Goal: Check status: Check status

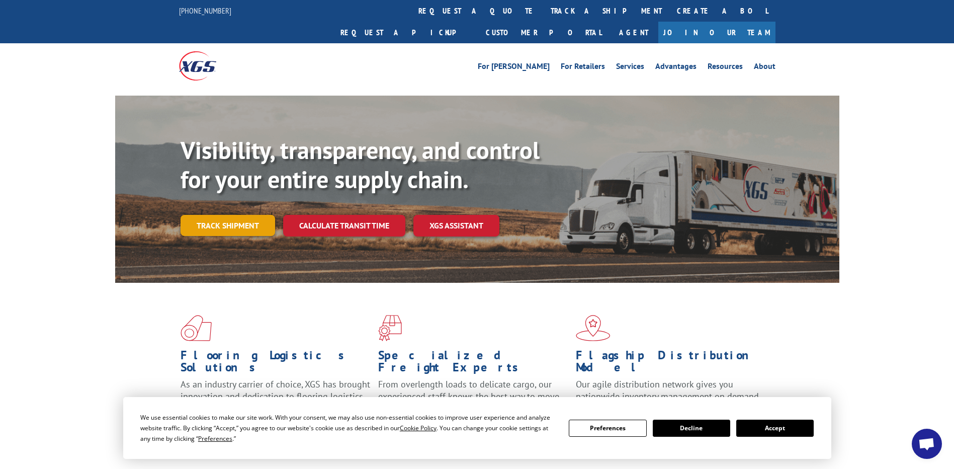
click at [218, 215] on link "Track shipment" at bounding box center [228, 225] width 95 height 21
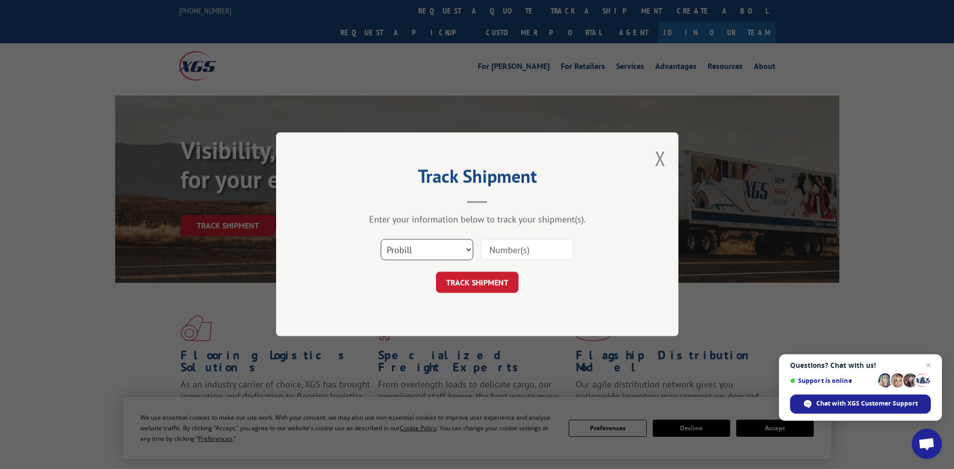
drag, startPoint x: 446, startPoint y: 252, endPoint x: 437, endPoint y: 261, distance: 12.5
click at [446, 252] on select "Select category... Probill BOL PO" at bounding box center [427, 249] width 93 height 21
select select "po"
click at [381, 239] on select "Select category... Probill BOL PO" at bounding box center [427, 249] width 93 height 21
click at [500, 253] on input at bounding box center [527, 249] width 93 height 21
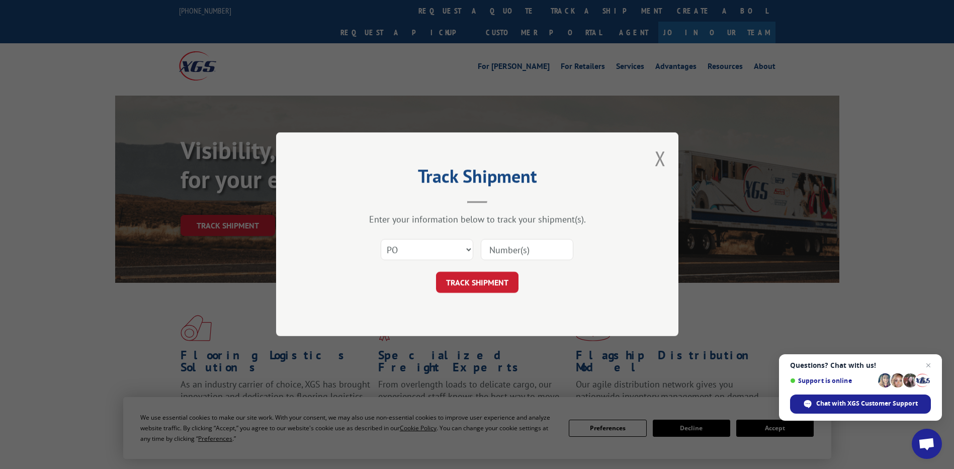
paste input "45525505"
type input "45525505"
click at [478, 280] on button "TRACK SHIPMENT" at bounding box center [477, 282] width 82 height 21
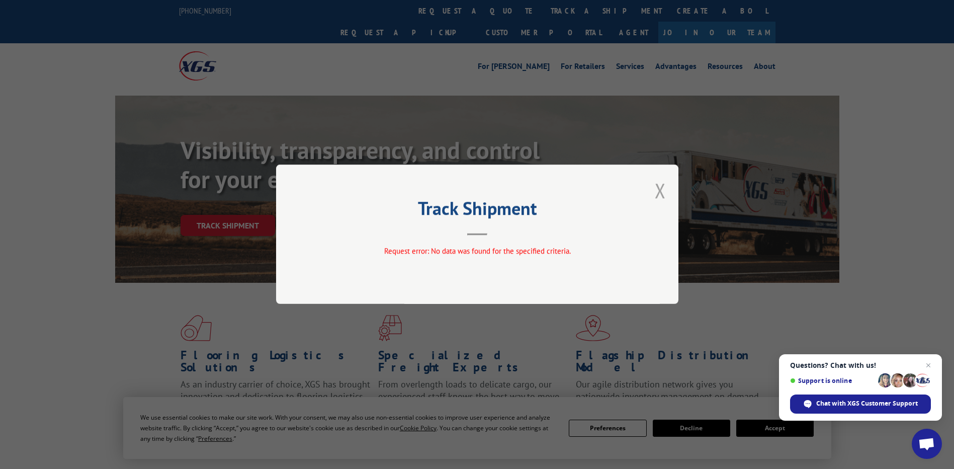
click at [661, 187] on button "Close modal" at bounding box center [660, 190] width 11 height 27
